Goal: Navigation & Orientation: Find specific page/section

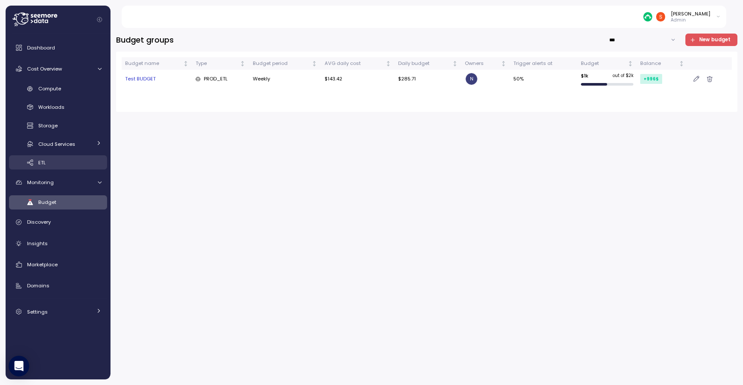
click at [47, 164] on div "ETL" at bounding box center [69, 162] width 63 height 9
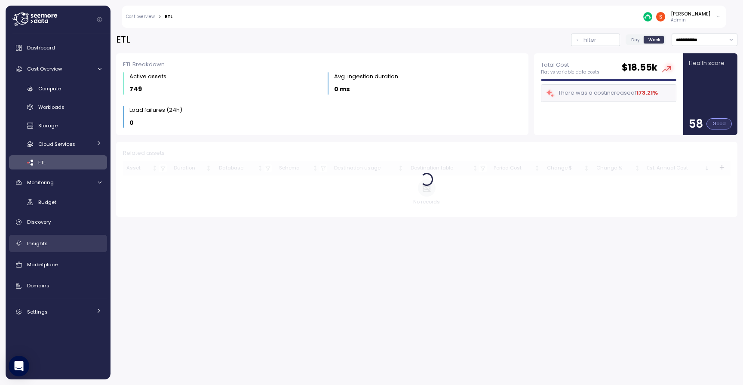
click at [43, 247] on link "Insights" at bounding box center [58, 243] width 98 height 17
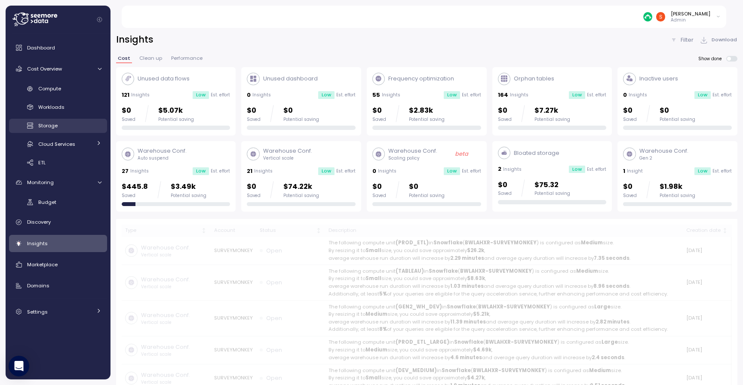
click at [61, 126] on div "Storage" at bounding box center [69, 125] width 63 height 9
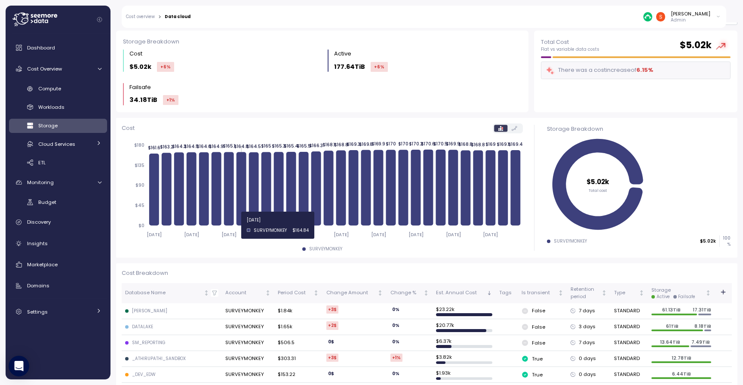
scroll to position [46, 0]
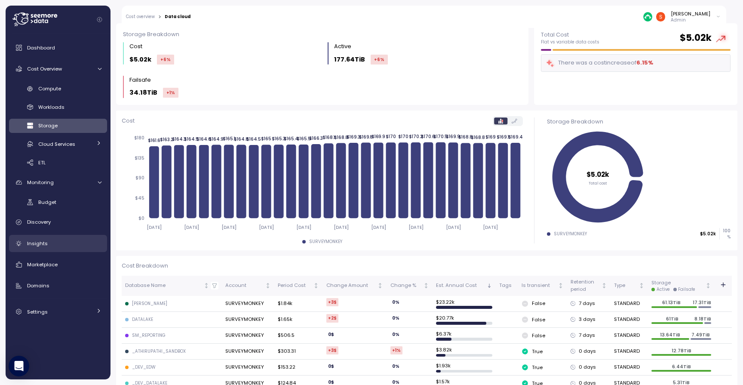
click at [47, 246] on div "Insights" at bounding box center [64, 243] width 74 height 9
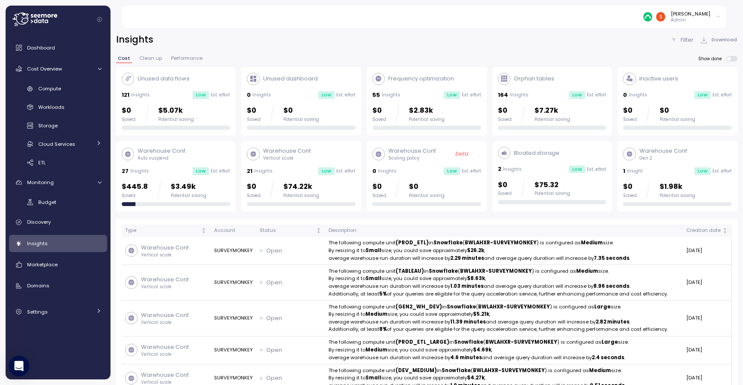
click at [551, 100] on div "Orphan tables 164 Insights Low Est. effort $0 Saved $7.27k Potential saving" at bounding box center [552, 102] width 109 height 58
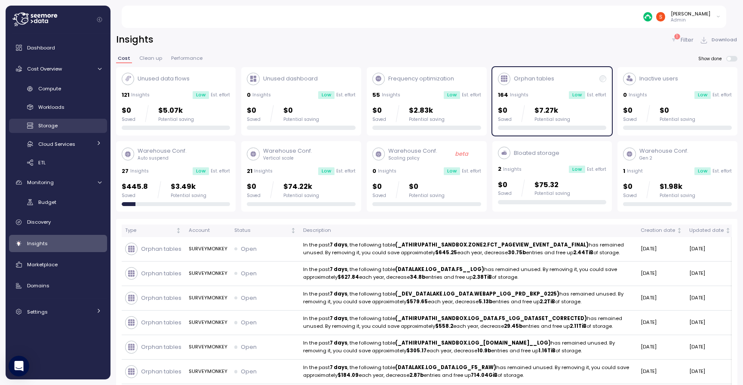
click at [57, 126] on span "Storage" at bounding box center [47, 125] width 19 height 7
